Goal: Information Seeking & Learning: Learn about a topic

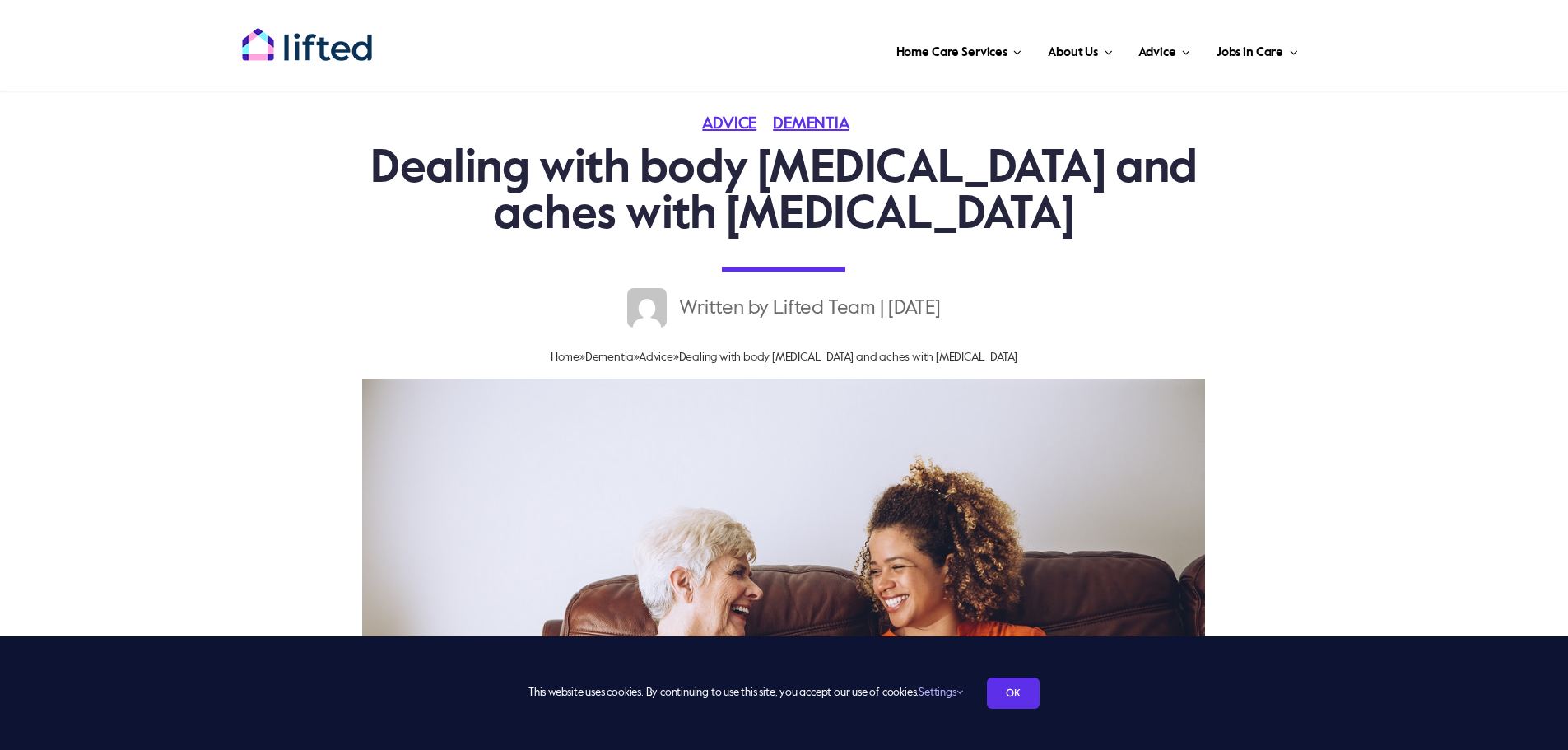
scroll to position [494, 0]
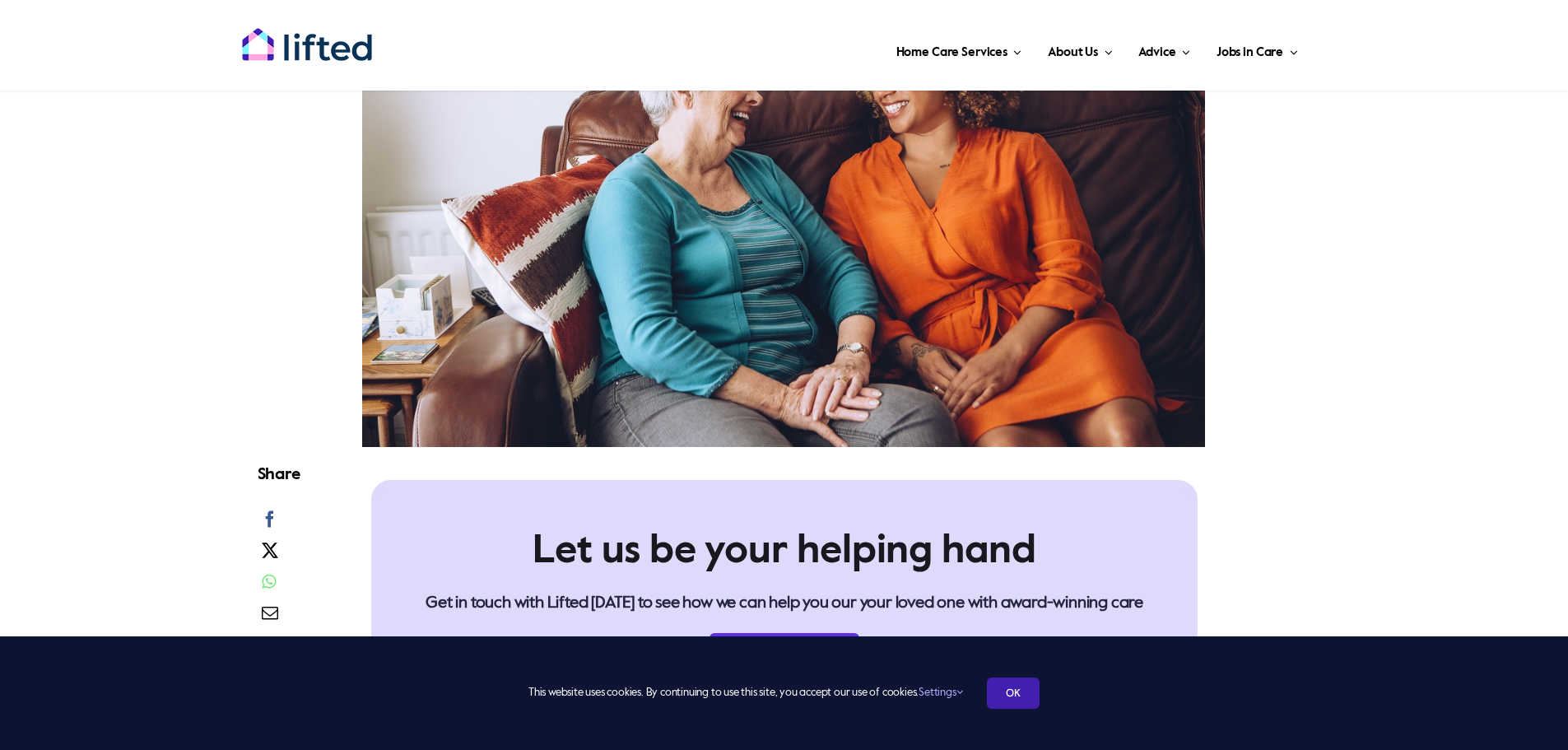
click at [1031, 700] on link "OK" at bounding box center [1014, 694] width 53 height 31
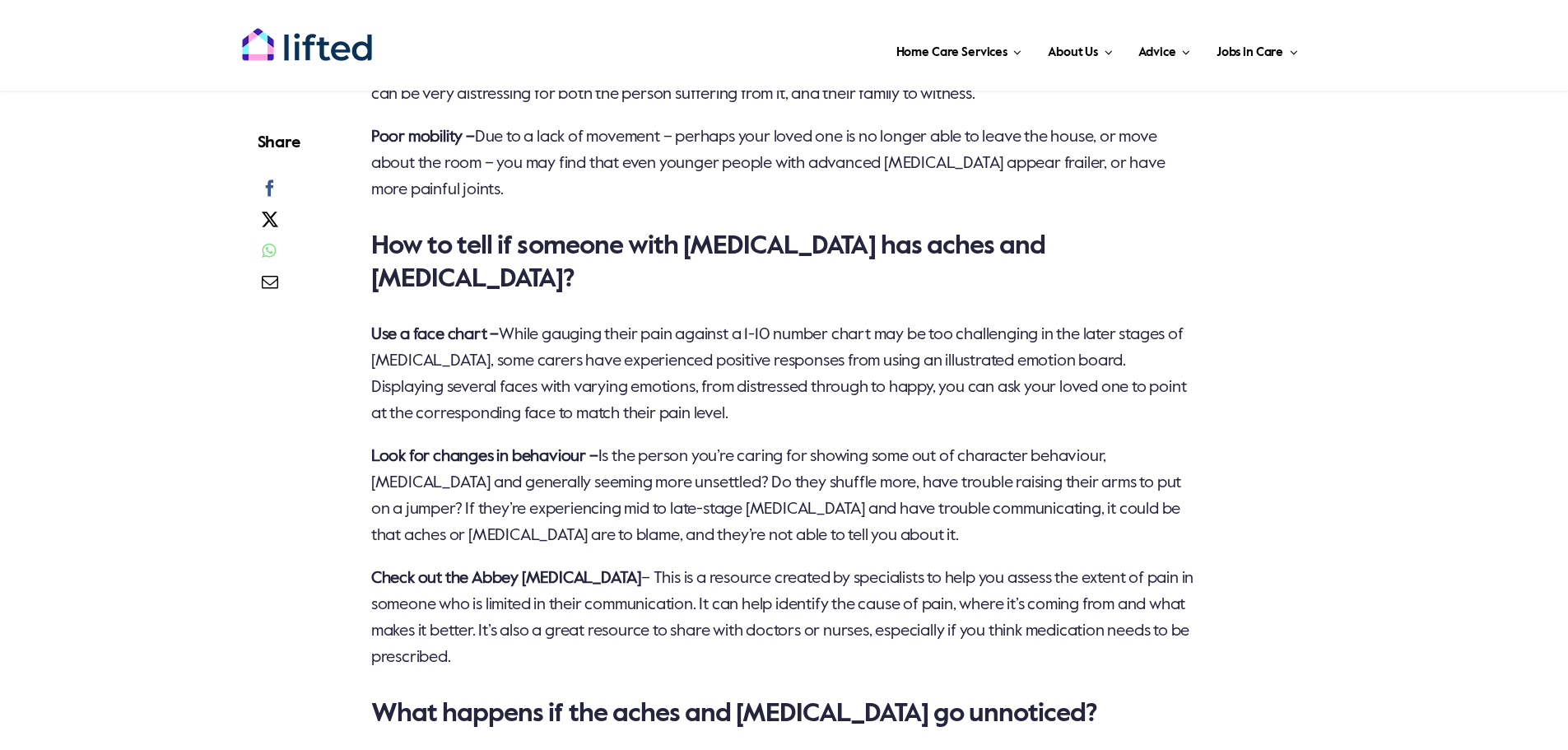
scroll to position [1977, 0]
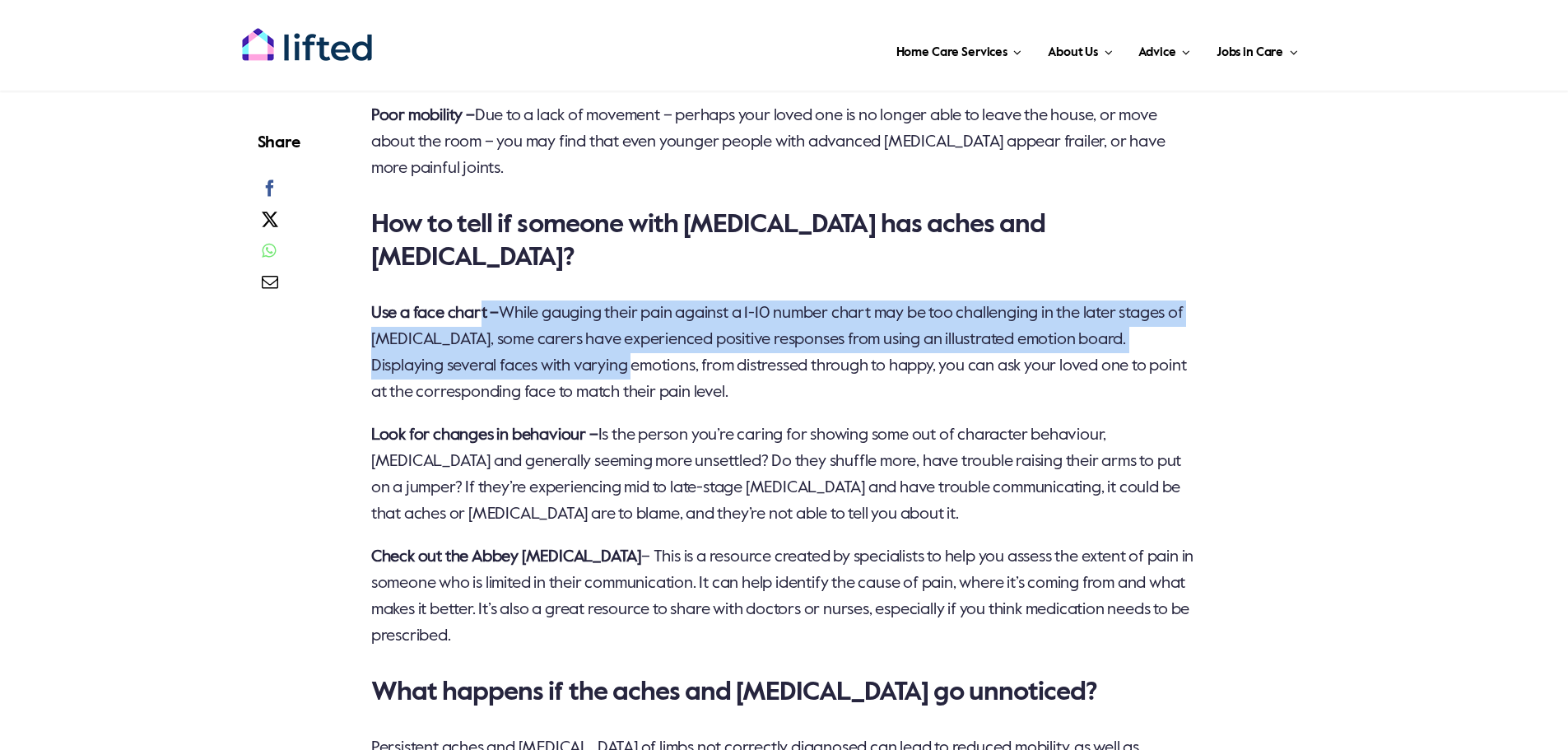
drag, startPoint x: 481, startPoint y: 317, endPoint x: 691, endPoint y: 352, distance: 212.9
click at [679, 353] on p "Use a face chart – While gauging their pain against a 1-10 number chart may be …" at bounding box center [784, 352] width 827 height 105
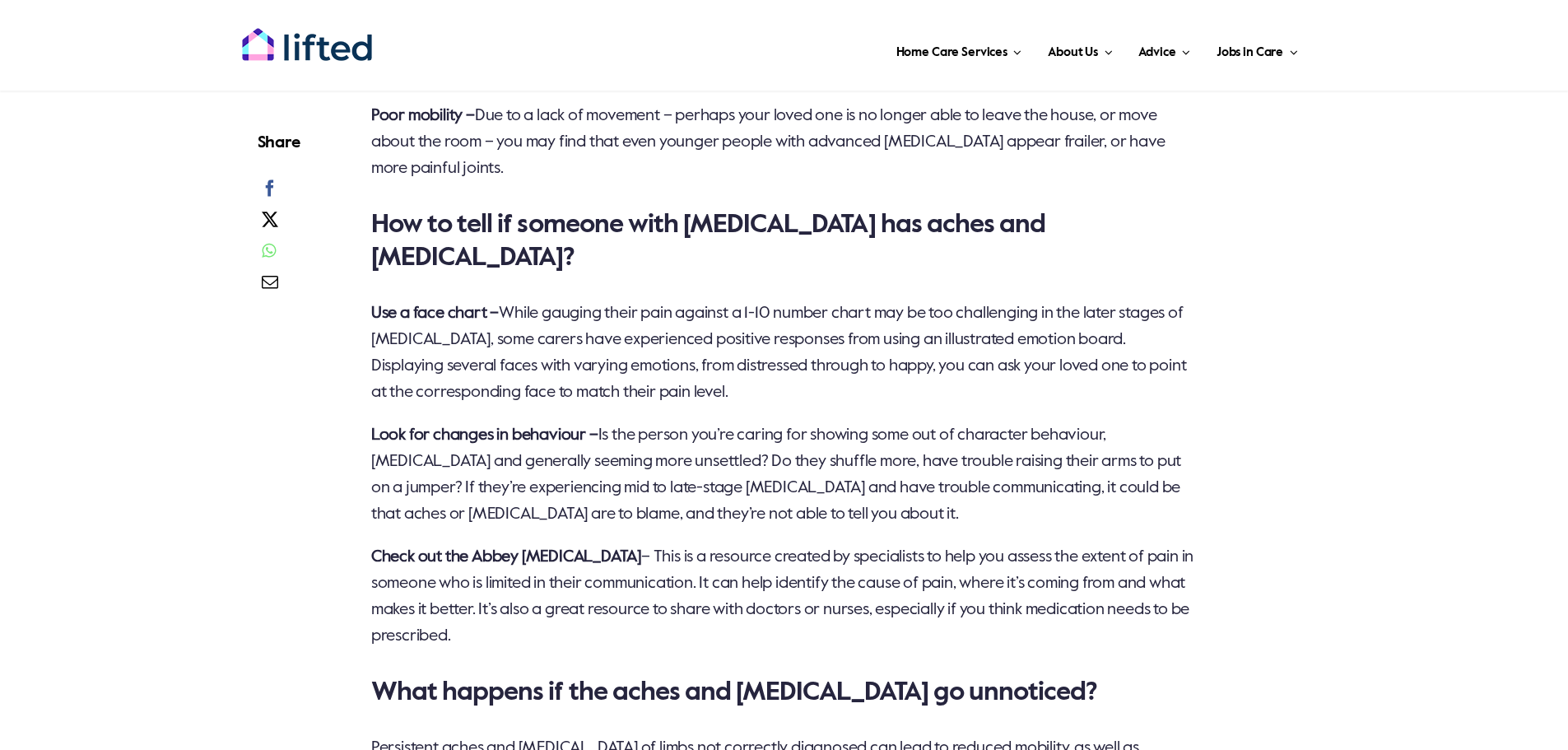
click at [693, 352] on span "While gauging their pain against a 1-10 number chart may be too challenging in …" at bounding box center [779, 352] width 816 height 95
drag, startPoint x: 586, startPoint y: 320, endPoint x: 735, endPoint y: 348, distance: 151.6
click at [725, 347] on p "Use a face chart – While gauging their pain against a 1-10 number chart may be …" at bounding box center [784, 352] width 827 height 105
click at [735, 348] on p "Use a face chart – While gauging their pain against a 1-10 number chart may be …" at bounding box center [784, 352] width 827 height 105
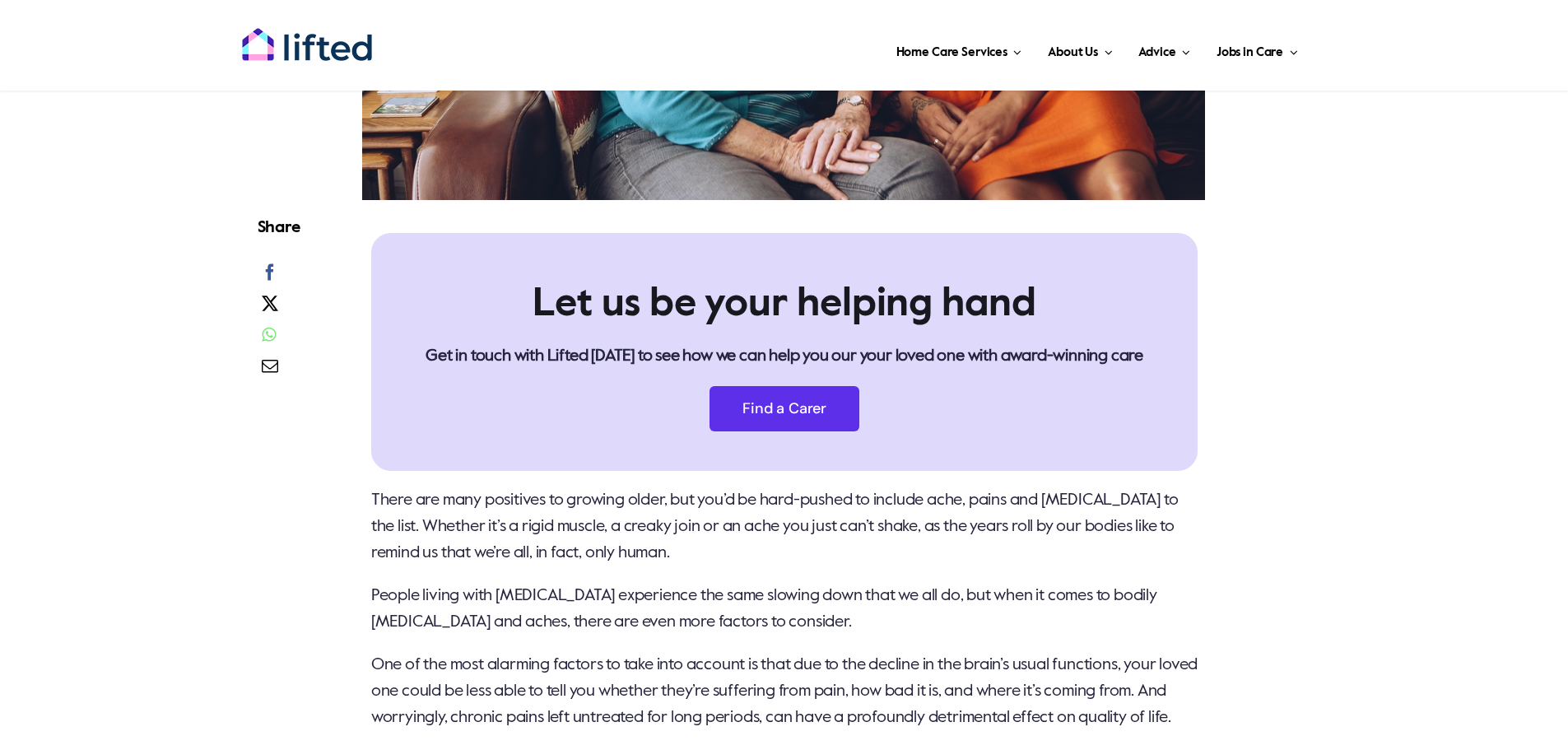
scroll to position [412, 0]
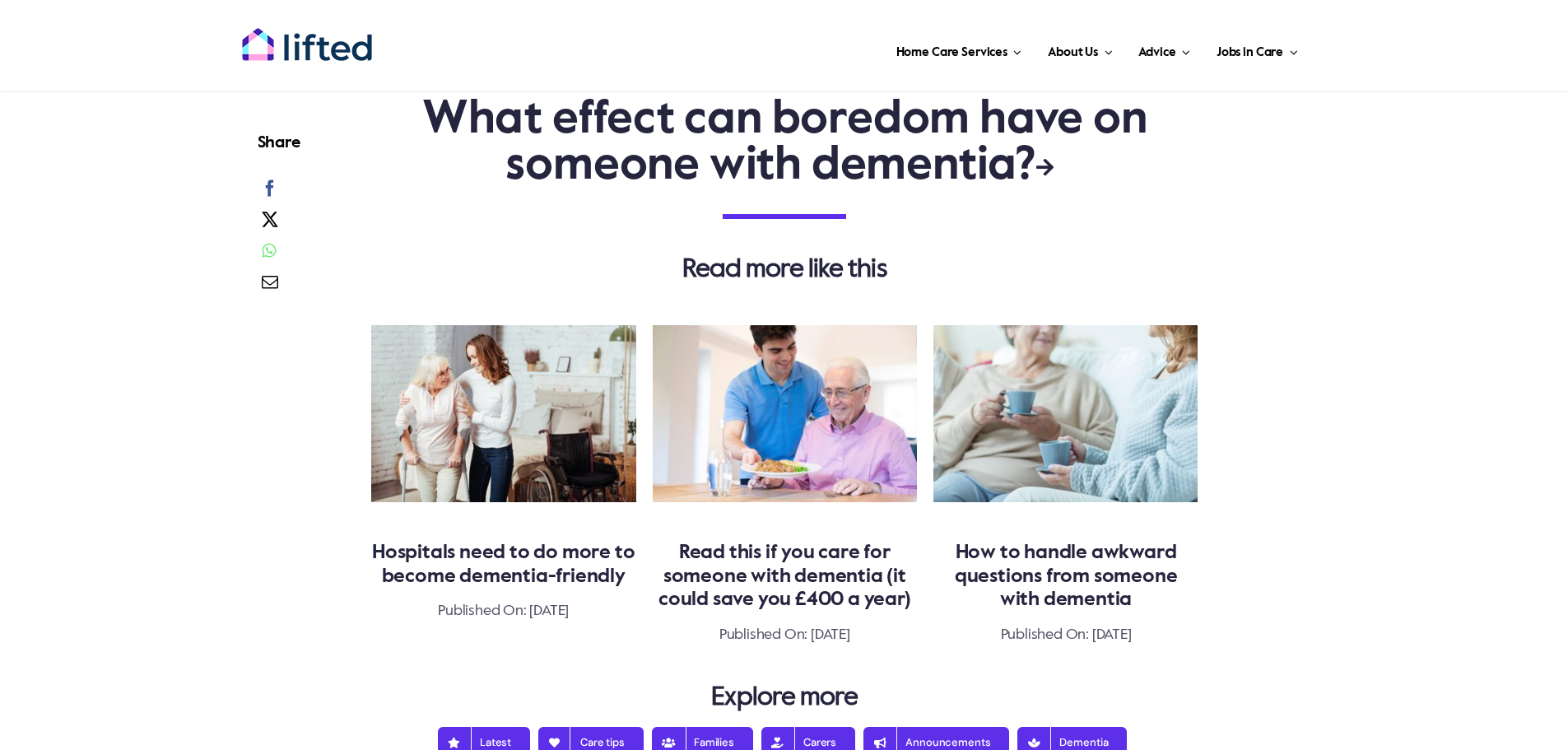
scroll to position [4118, 0]
